Goal: Check status

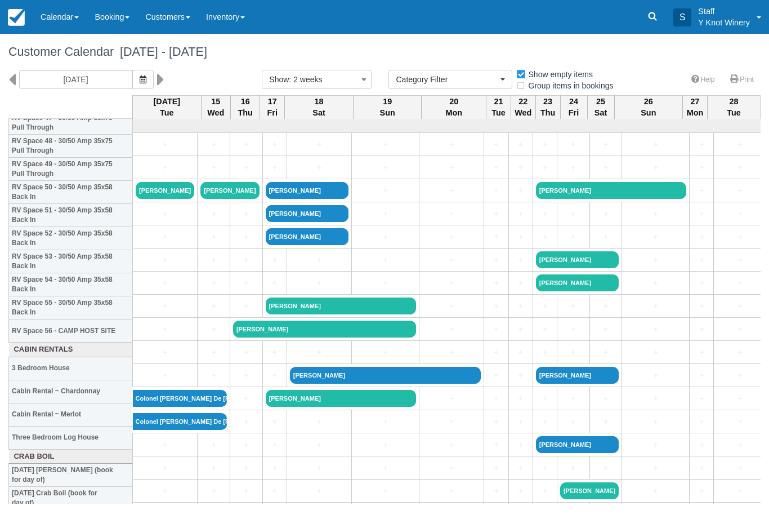
select select
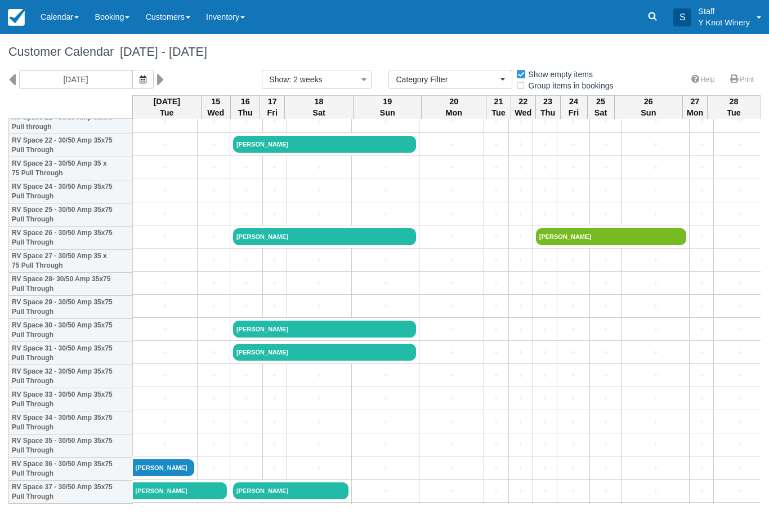
scroll to position [529, 0]
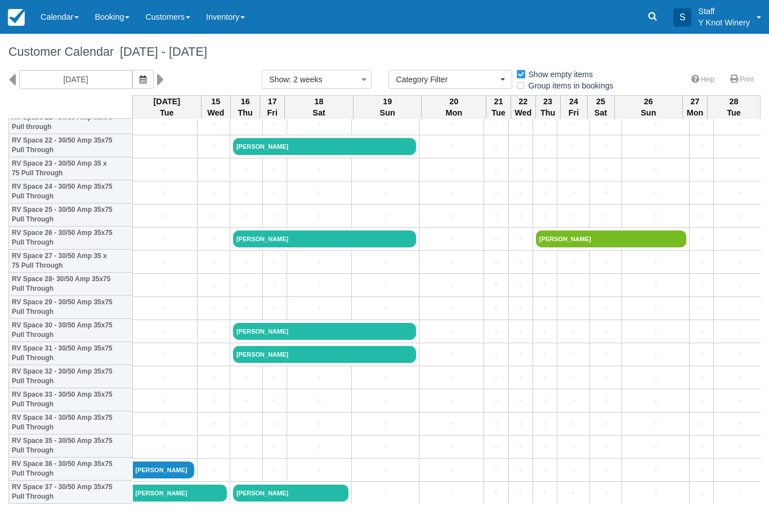
click at [70, 18] on link "Calendar" at bounding box center [60, 17] width 54 height 34
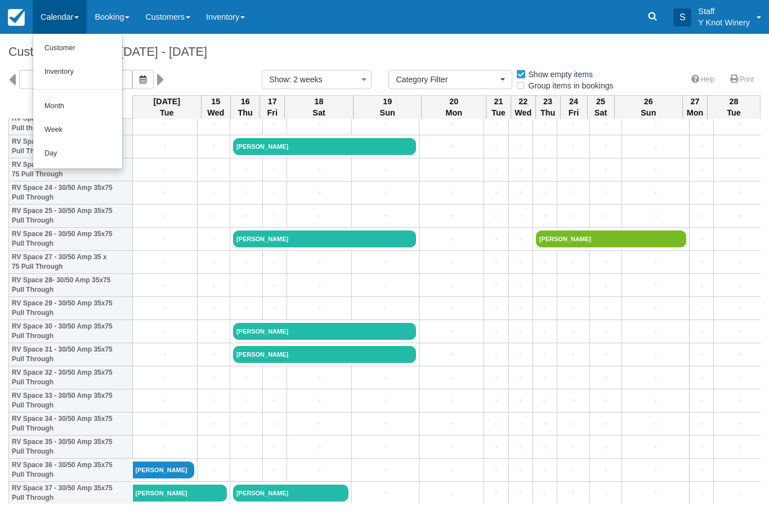
click at [64, 49] on link "Customer" at bounding box center [77, 49] width 89 height 24
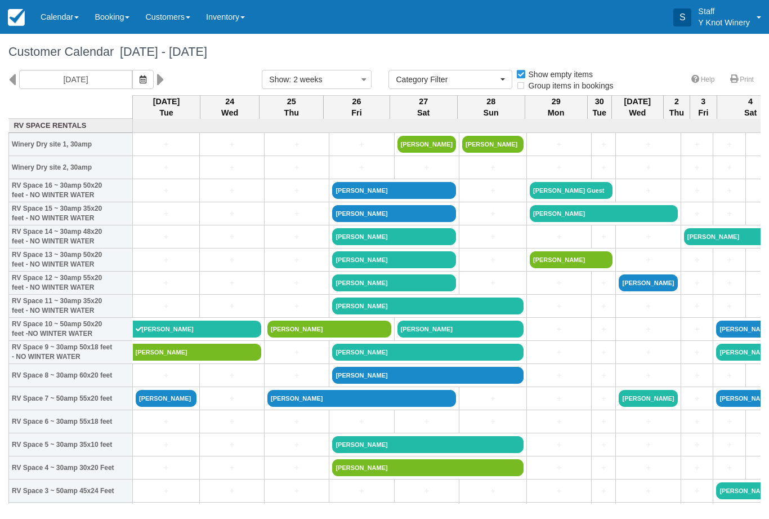
select select
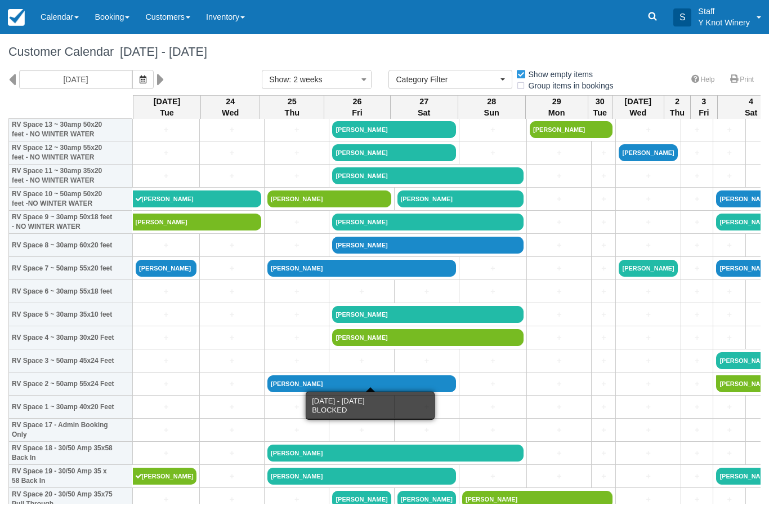
scroll to position [130, 0]
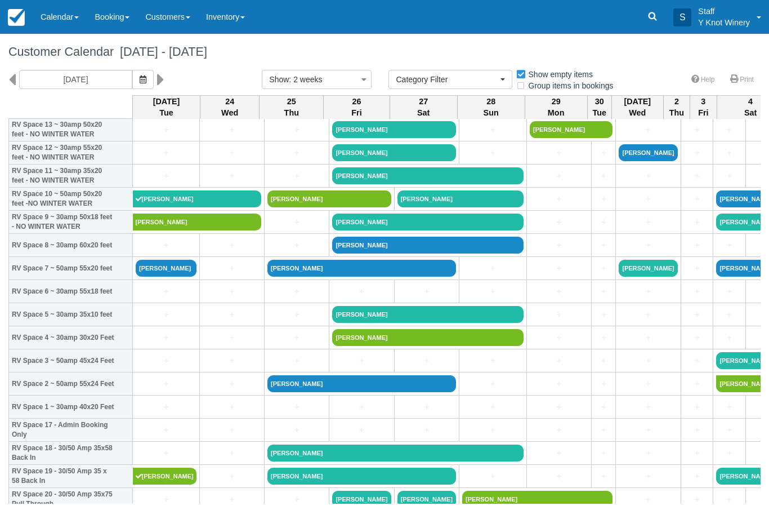
click at [179, 230] on link "[PERSON_NAME]" at bounding box center [197, 221] width 129 height 17
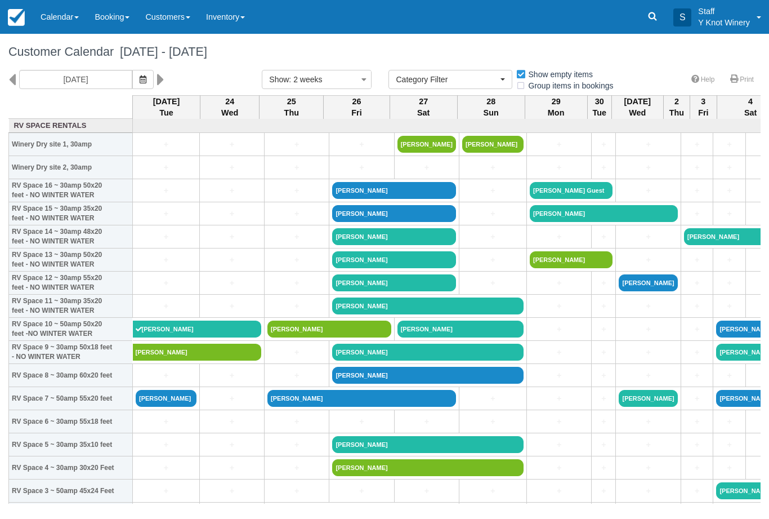
select select
click at [167, 361] on link "[PERSON_NAME]" at bounding box center [197, 352] width 129 height 17
select select
click at [194, 337] on link "John Kerr" at bounding box center [197, 329] width 129 height 17
